Goal: Information Seeking & Learning: Learn about a topic

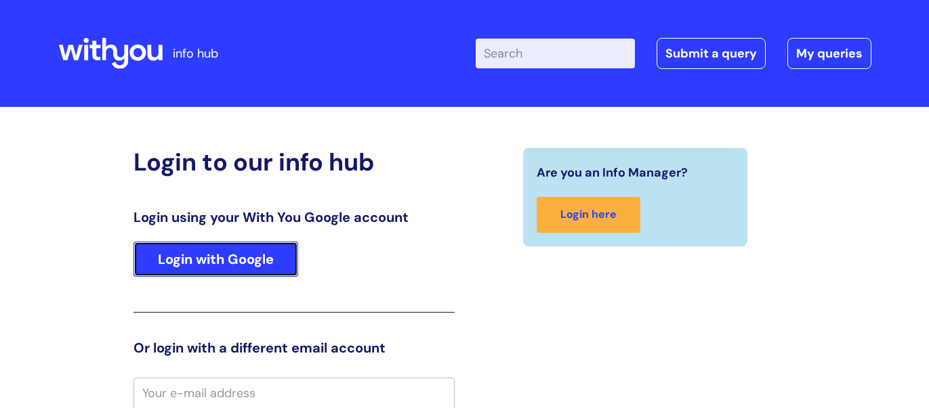
drag, startPoint x: 173, startPoint y: 257, endPoint x: 242, endPoint y: 247, distance: 70.5
click at [174, 257] on link "Login with Google" at bounding box center [215, 259] width 165 height 35
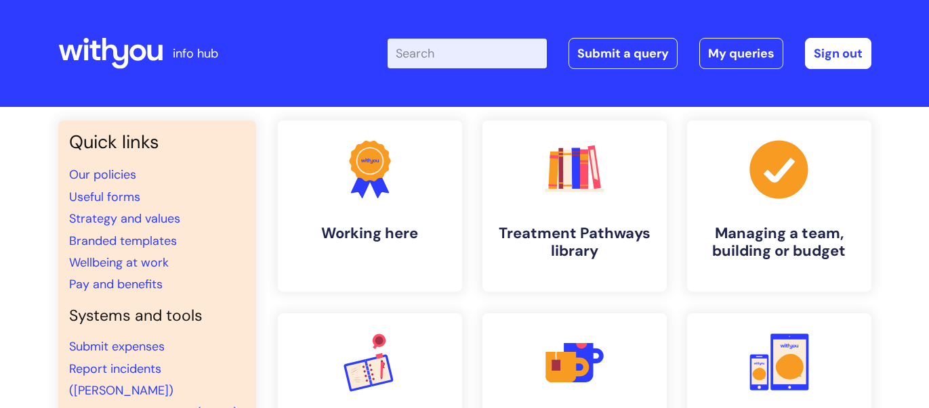
click at [515, 51] on input "Enter your search term here..." at bounding box center [466, 54] width 159 height 30
type input "cows"
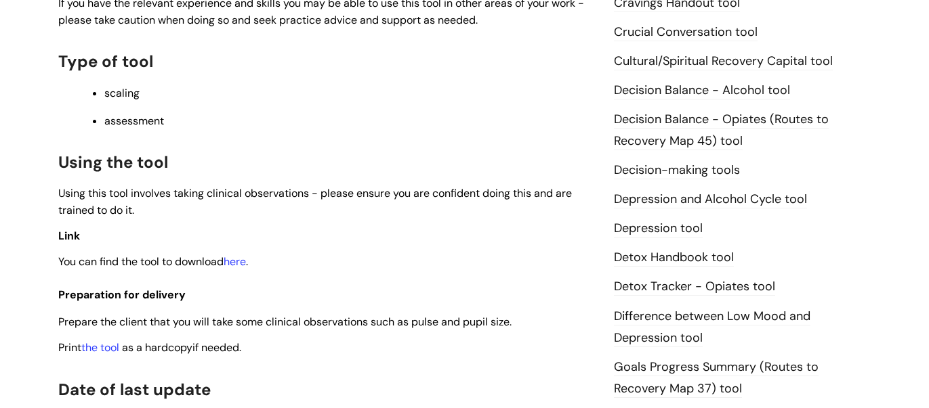
scroll to position [712, 0]
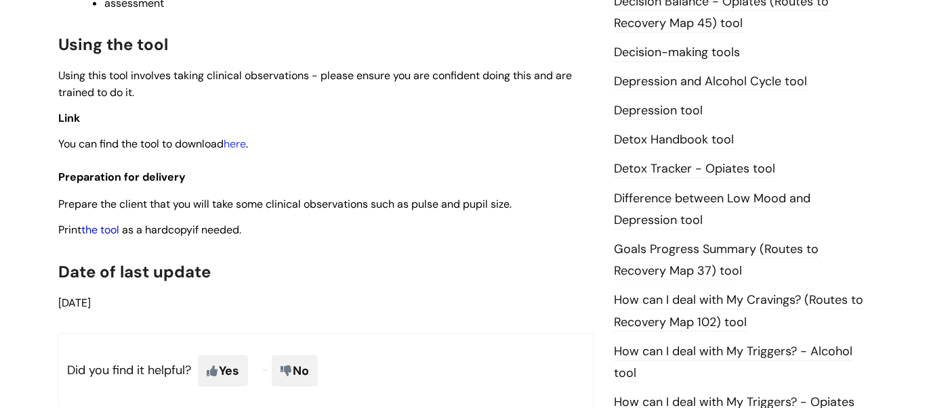
click at [114, 232] on link "the tool" at bounding box center [100, 230] width 38 height 14
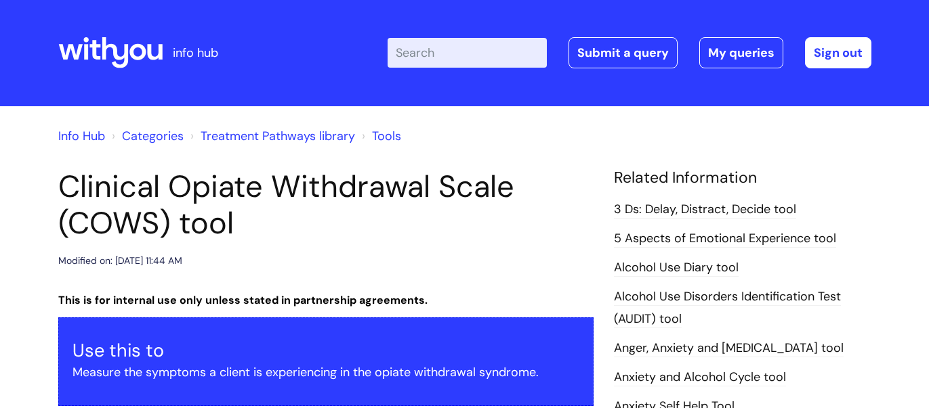
scroll to position [0, 0]
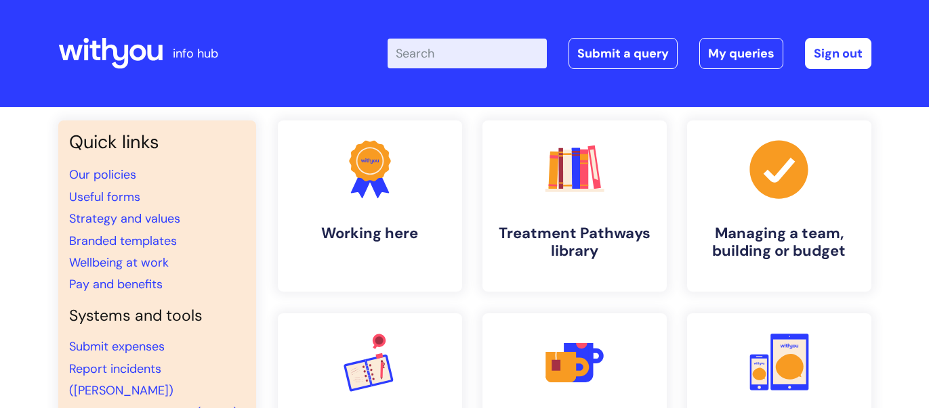
click at [486, 49] on input "Enter your search term here..." at bounding box center [466, 54] width 159 height 30
type input "ciwa"
click button "Search" at bounding box center [0, 0] width 0 height 0
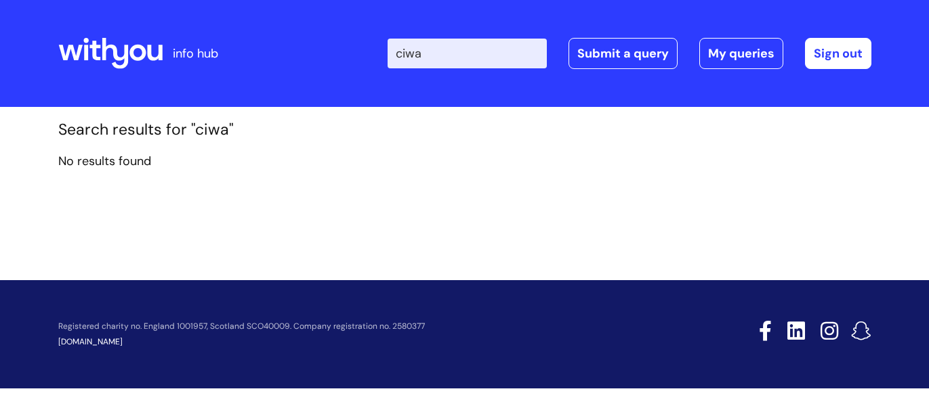
click at [473, 54] on input "ciwa" at bounding box center [466, 54] width 159 height 30
type input "c"
click at [454, 59] on input "clinical" at bounding box center [466, 54] width 159 height 30
type input "c"
paste input "Clinical Institute Withdrawal Assessment for Alcohol"
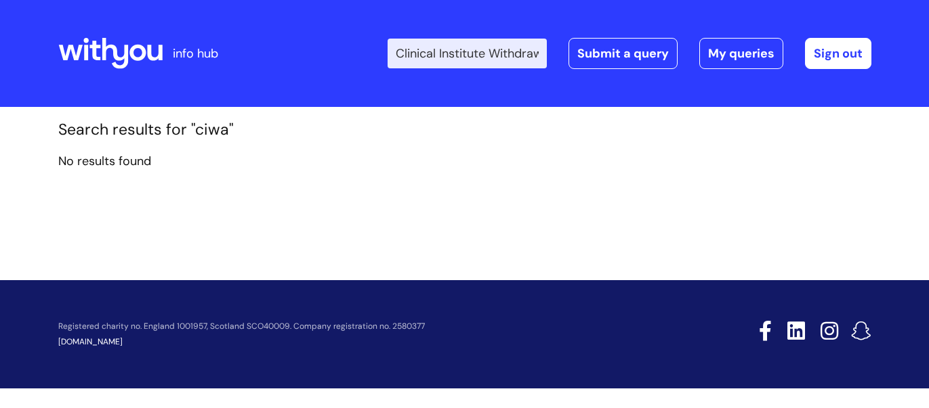
scroll to position [0, 152]
type input "Clinical Institute Withdrawal Assessment for Alcohol"
click button "Search" at bounding box center [0, 0] width 0 height 0
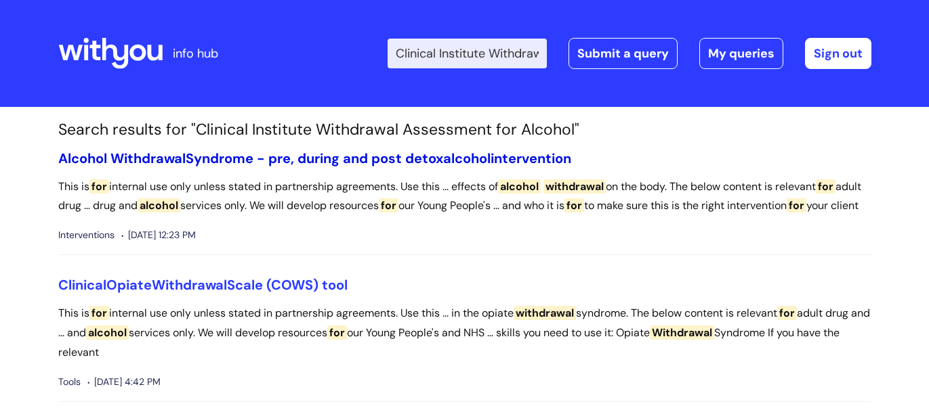
click at [289, 160] on link "[MEDICAL_DATA] - pre, during and post detox alcohol intervention" at bounding box center [314, 159] width 513 height 18
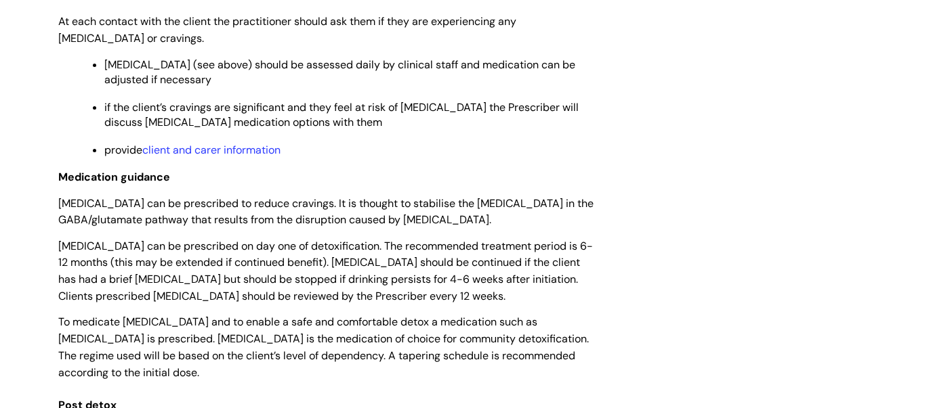
scroll to position [2829, 0]
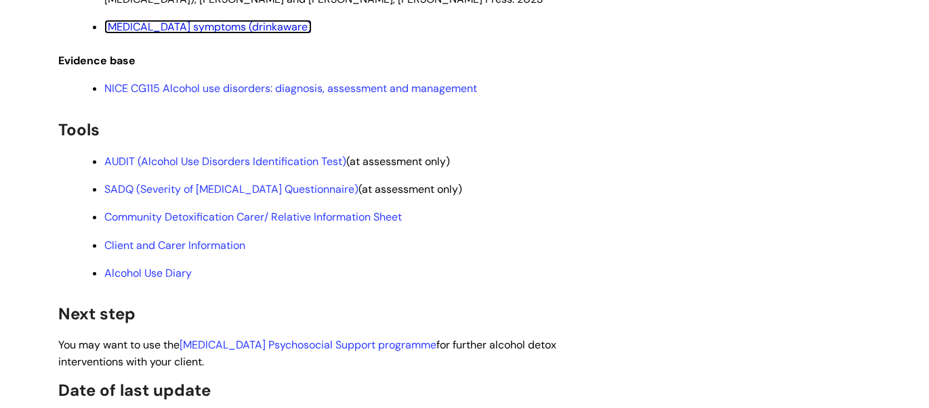
scroll to position [3715, 0]
